Goal: Task Accomplishment & Management: Complete application form

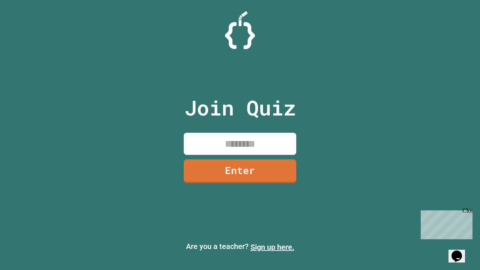
click at [272, 247] on link "Sign up here." at bounding box center [273, 247] width 44 height 9
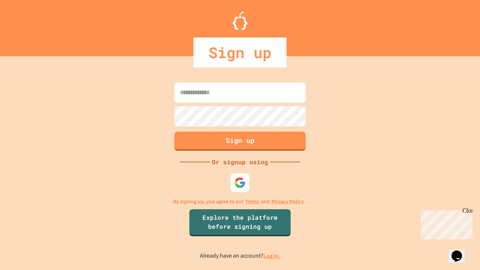
click at [272, 256] on link "Log in." at bounding box center [271, 256] width 17 height 8
